Goal: Obtain resource: Download file/media

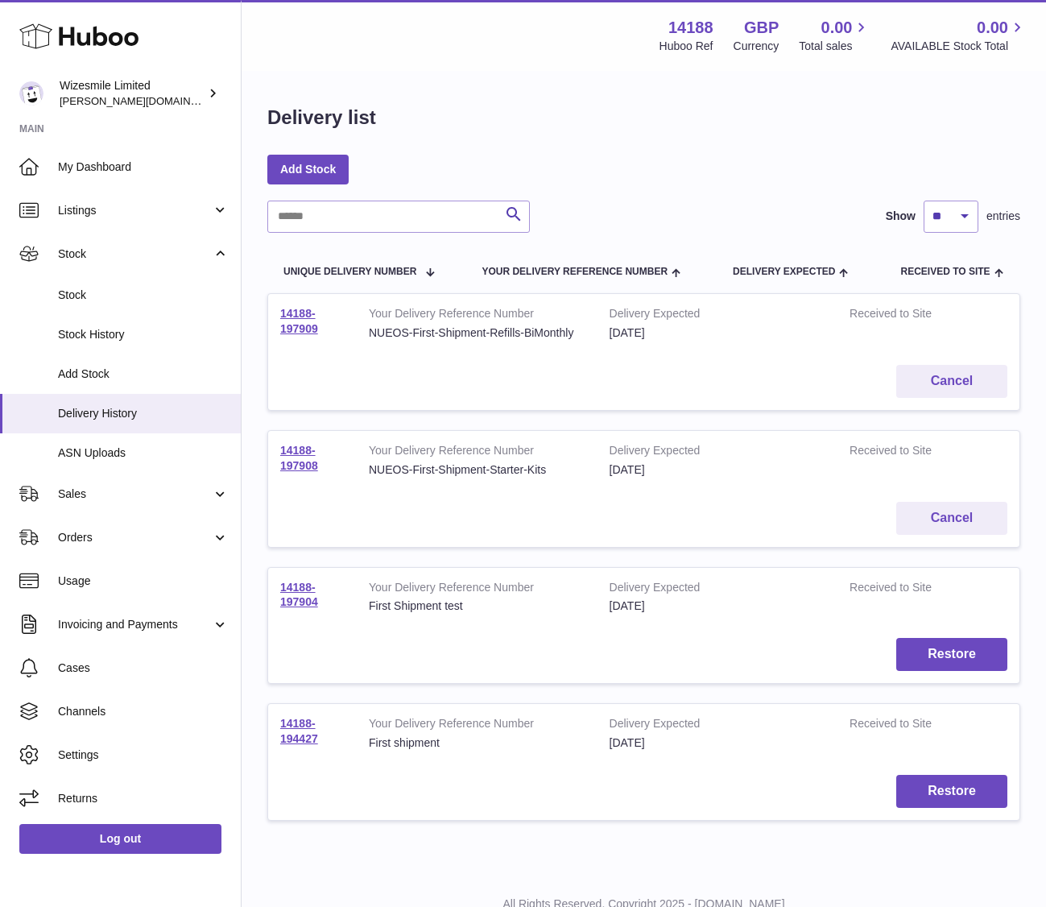
click at [395, 378] on td "Cancel" at bounding box center [643, 381] width 751 height 57
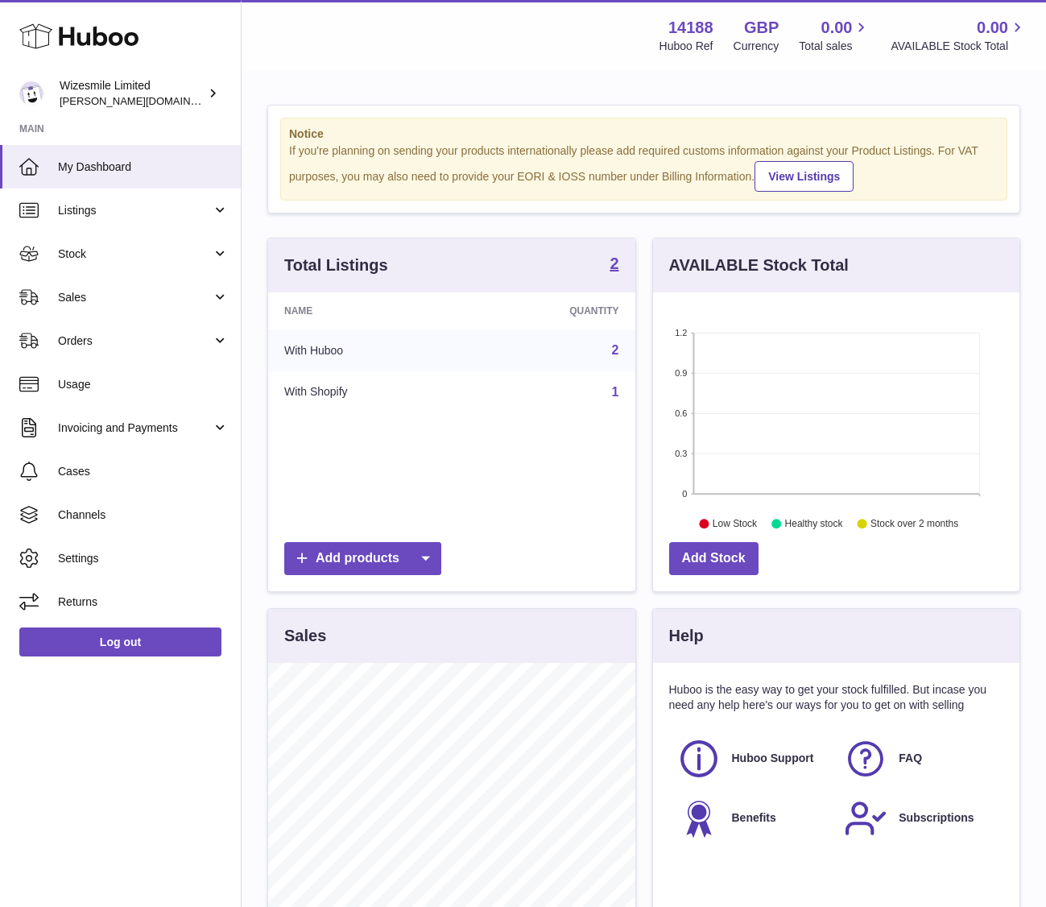
scroll to position [251, 366]
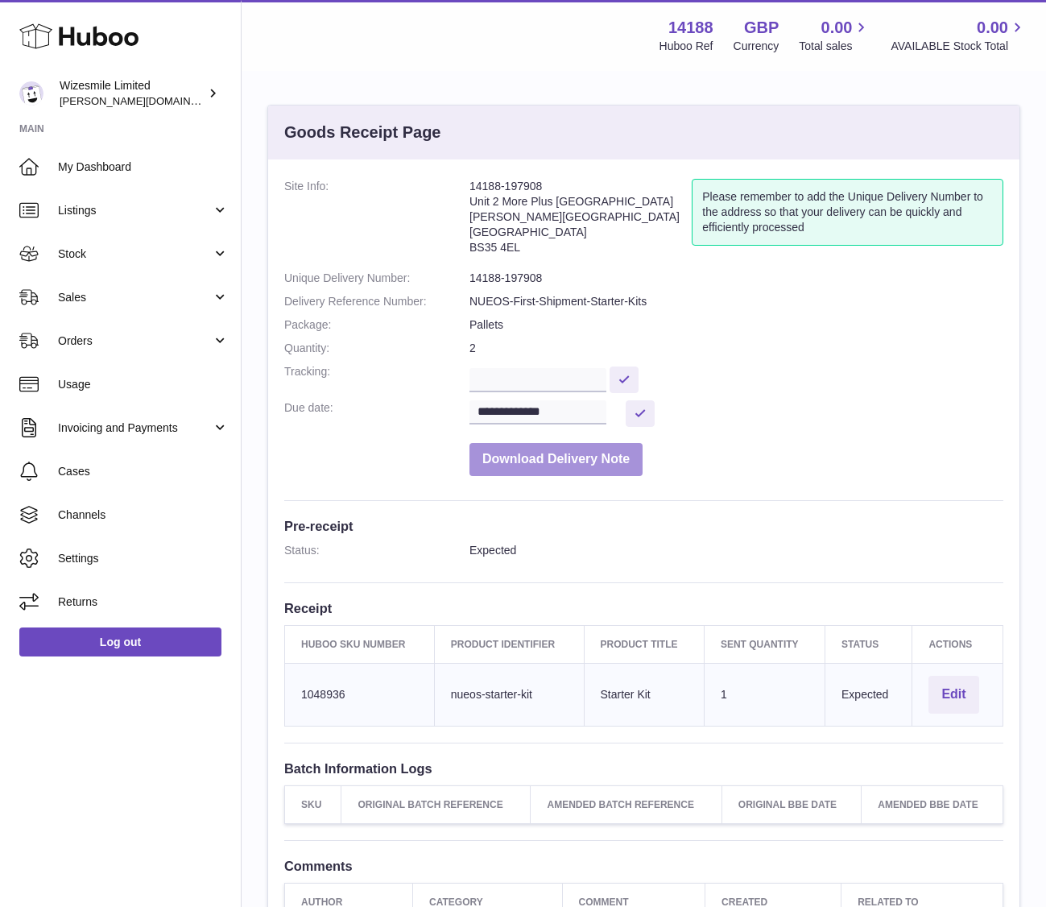
click at [557, 459] on button "Download Delivery Note" at bounding box center [555, 459] width 173 height 33
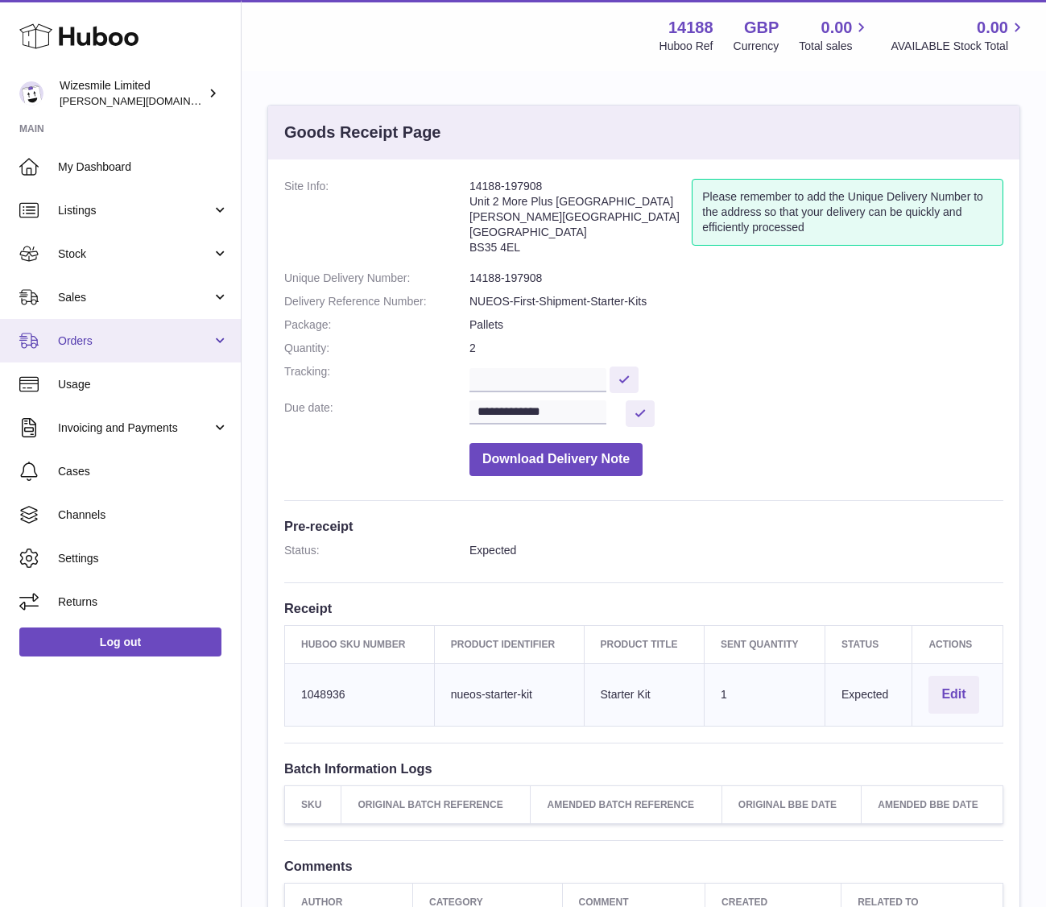
click at [134, 338] on span "Orders" at bounding box center [135, 340] width 154 height 15
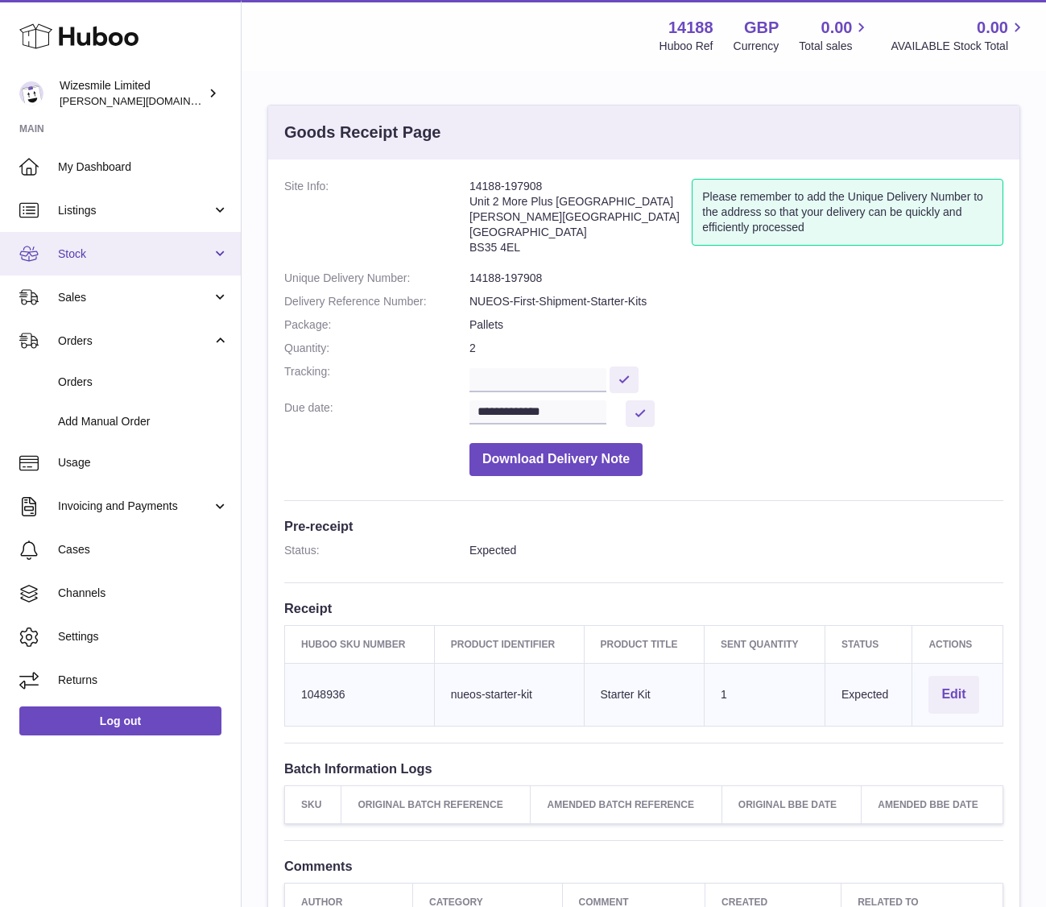
click at [97, 260] on span "Stock" at bounding box center [135, 253] width 154 height 15
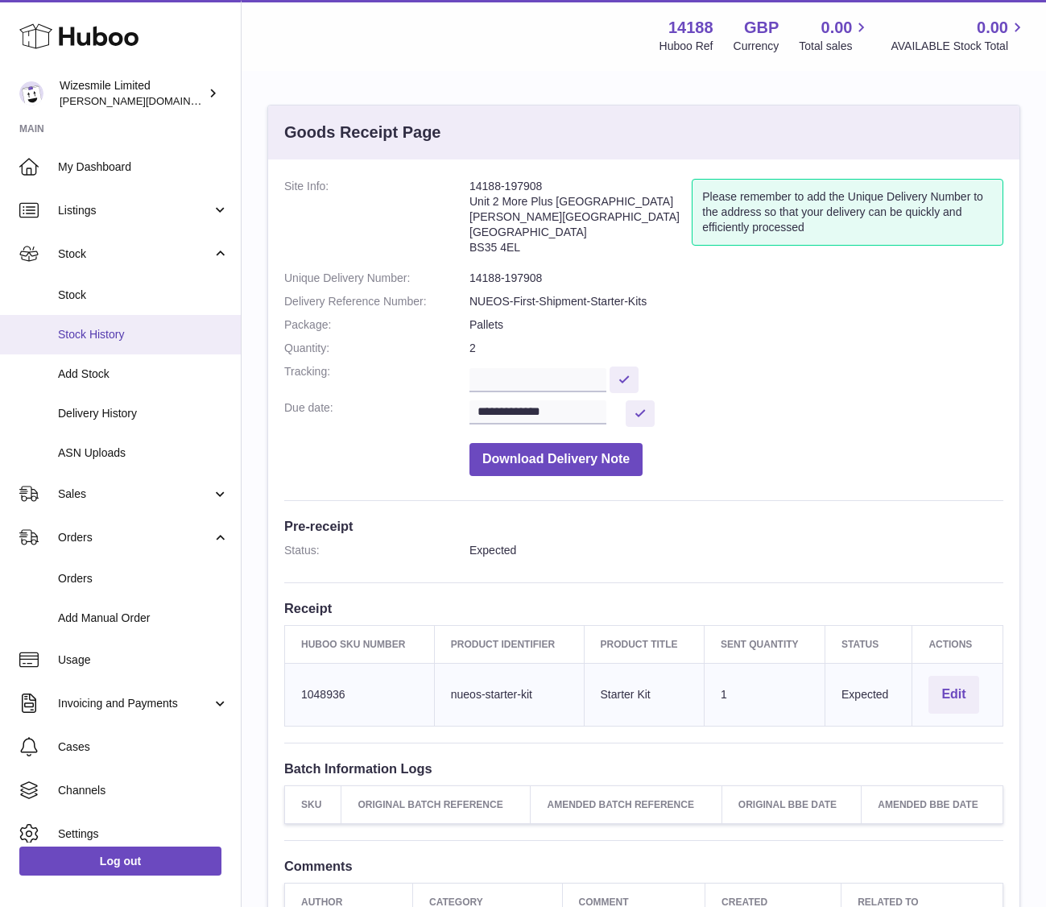
click at [90, 330] on span "Stock History" at bounding box center [143, 334] width 171 height 15
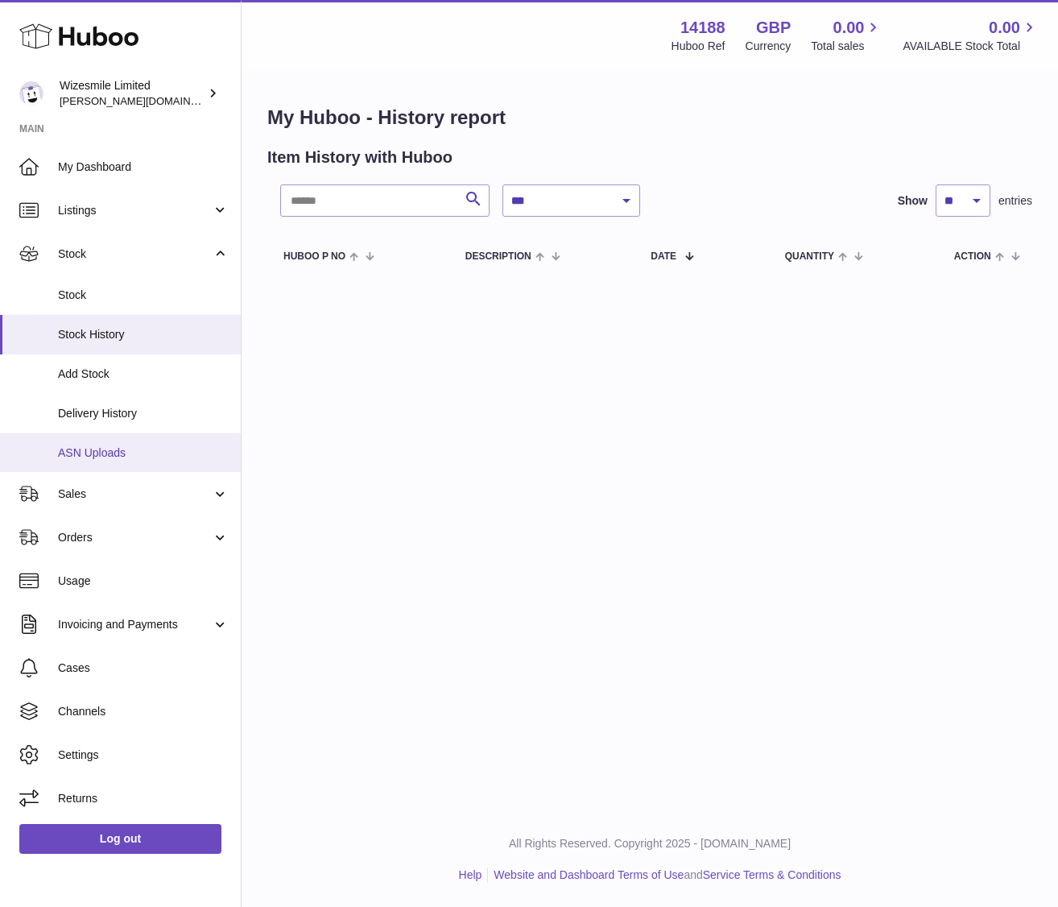
click at [93, 454] on span "ASN Uploads" at bounding box center [143, 452] width 171 height 15
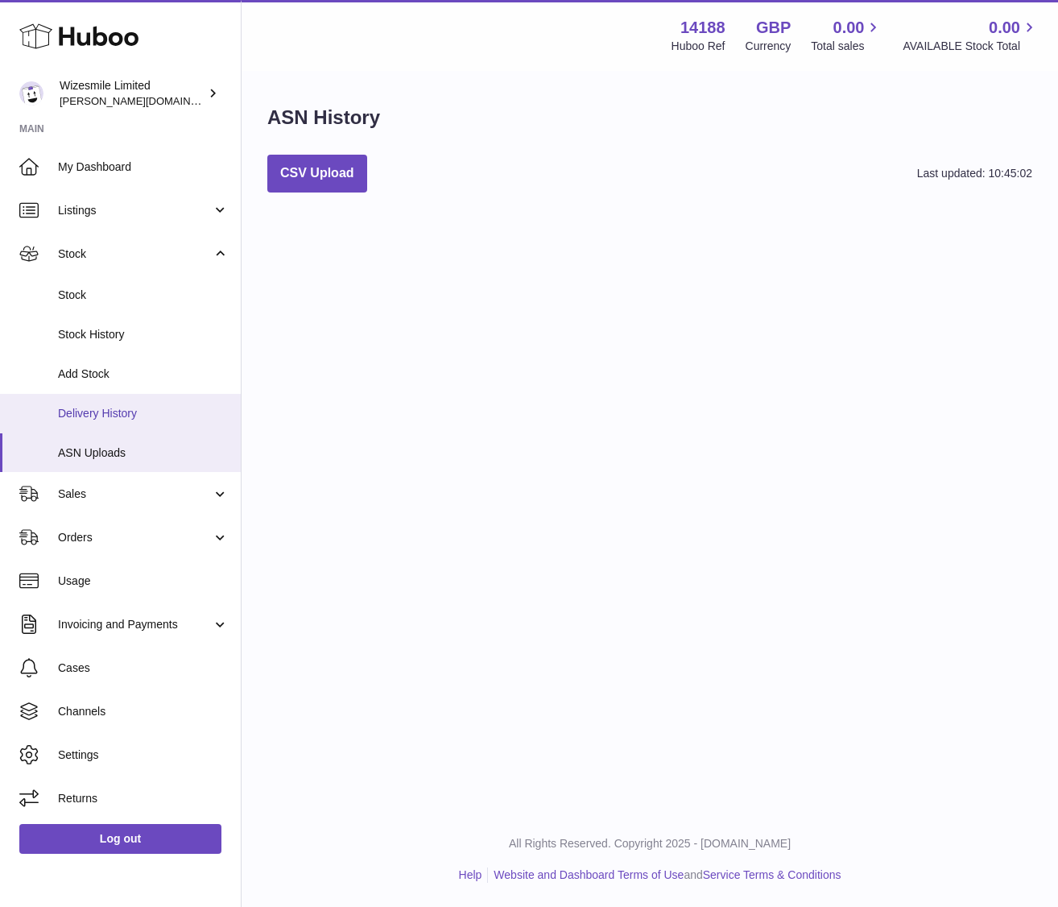
click at [108, 412] on span "Delivery History" at bounding box center [143, 413] width 171 height 15
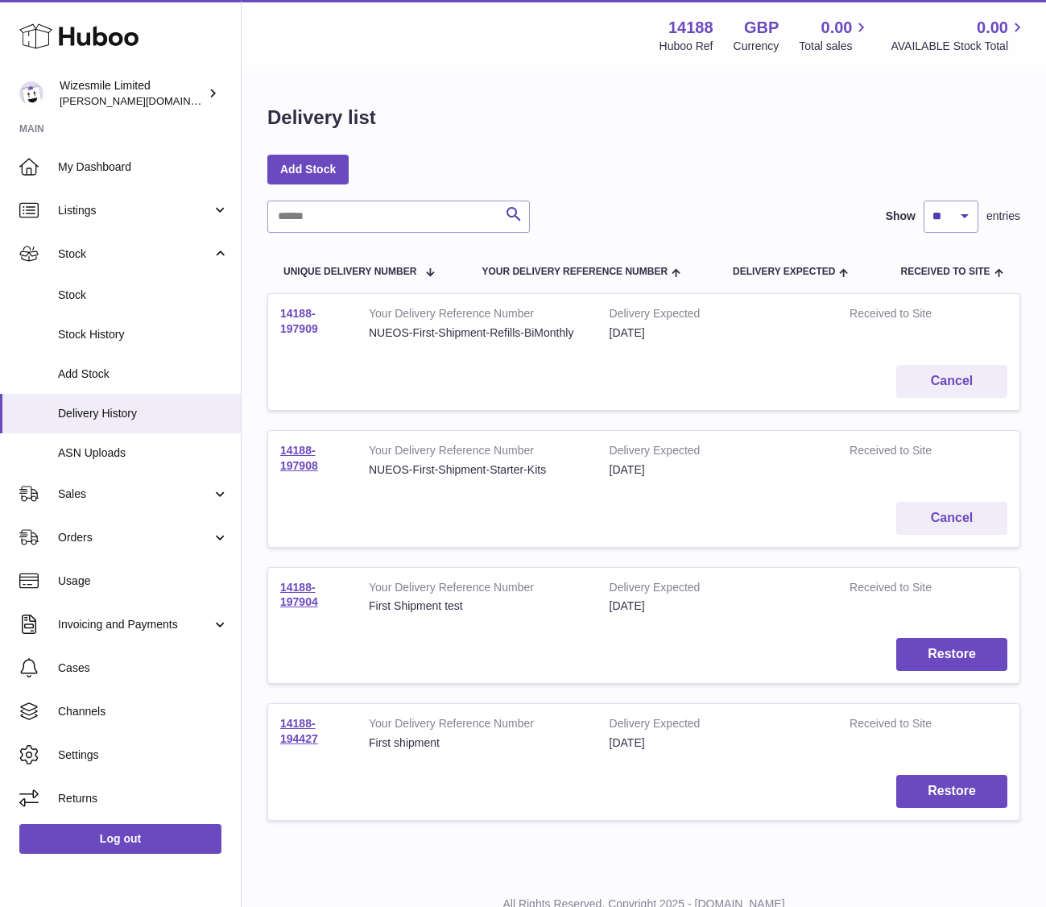
click at [291, 331] on link "14188-197909" at bounding box center [299, 321] width 38 height 28
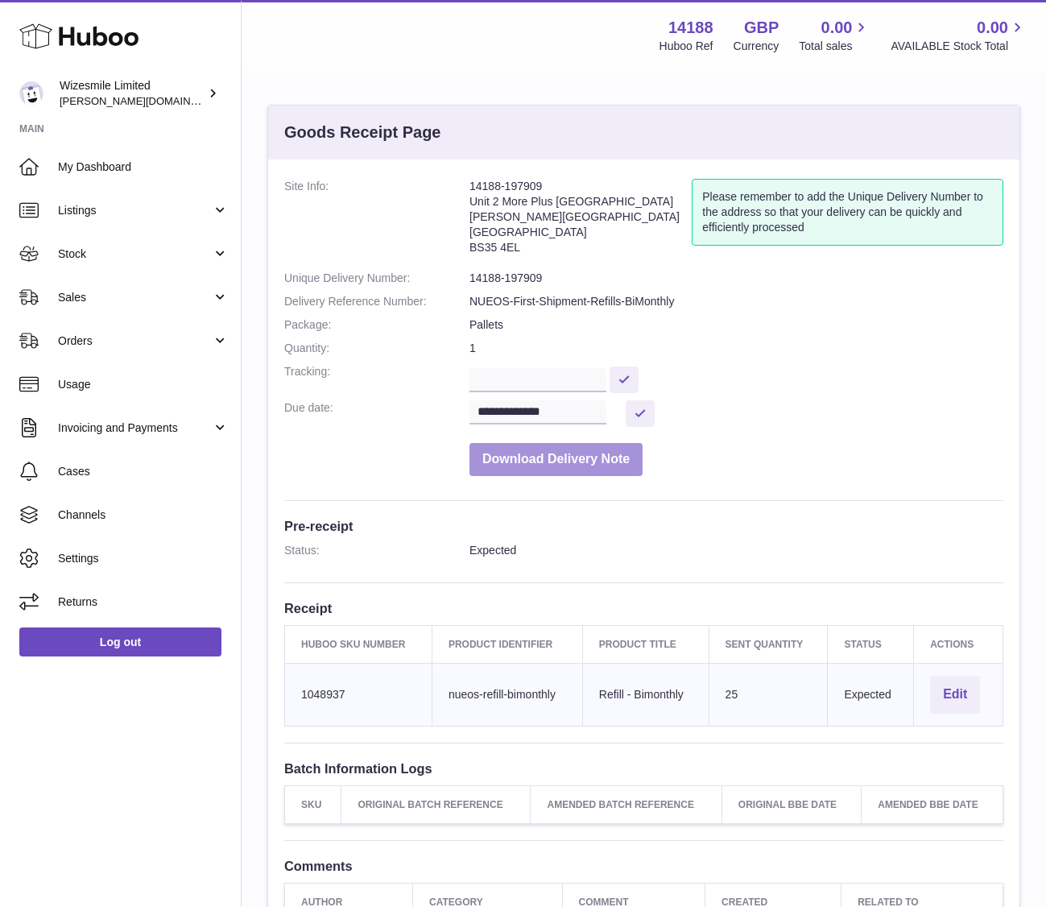
click at [596, 465] on button "Download Delivery Note" at bounding box center [555, 459] width 173 height 33
